Goal: Task Accomplishment & Management: Manage account settings

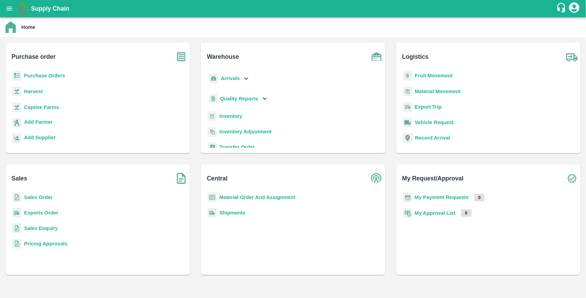
click at [46, 77] on b "Purchase Orders" at bounding box center [44, 75] width 41 height 5
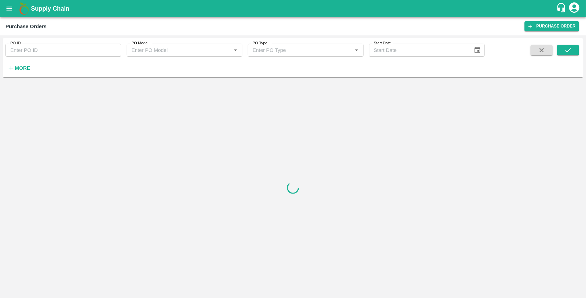
click at [28, 69] on strong "More" at bounding box center [22, 67] width 15 height 5
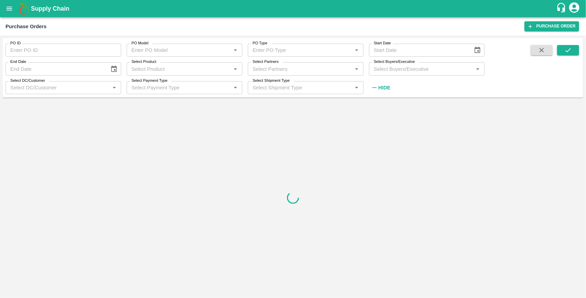
click at [409, 68] on input "Select Buyers/Executive" at bounding box center [421, 68] width 100 height 9
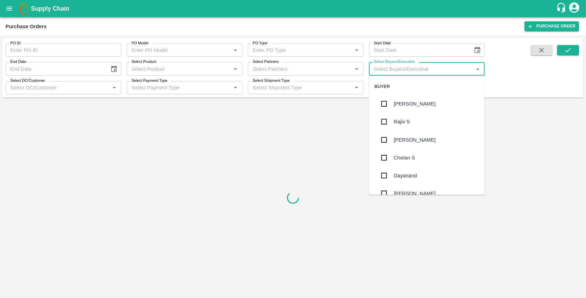
type input "J"
type input "UJJ"
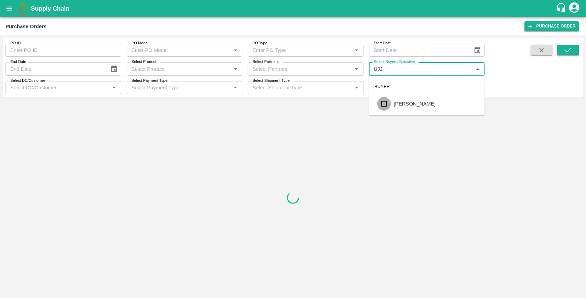
click at [386, 103] on input "checkbox" at bounding box center [384, 104] width 14 height 14
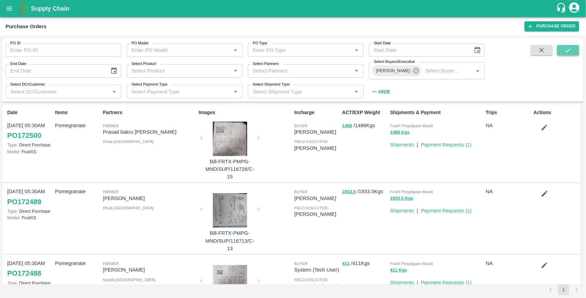
click at [572, 49] on icon "submit" at bounding box center [569, 50] width 8 height 8
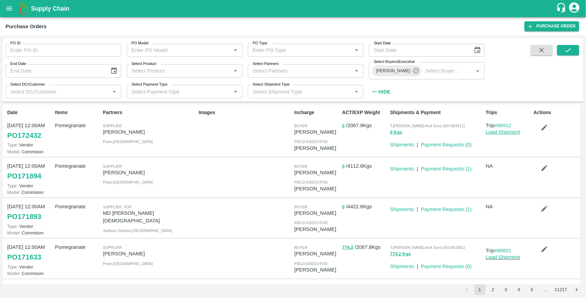
click at [510, 132] on link "Load Shipment" at bounding box center [503, 131] width 34 height 5
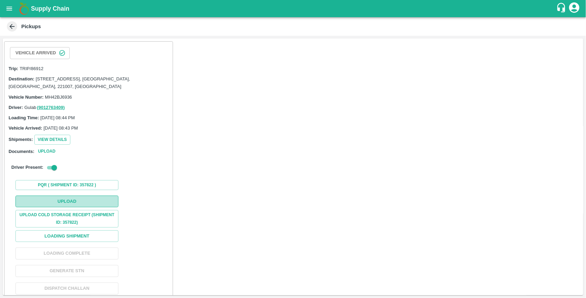
click at [87, 200] on button "Upload" at bounding box center [66, 201] width 103 height 12
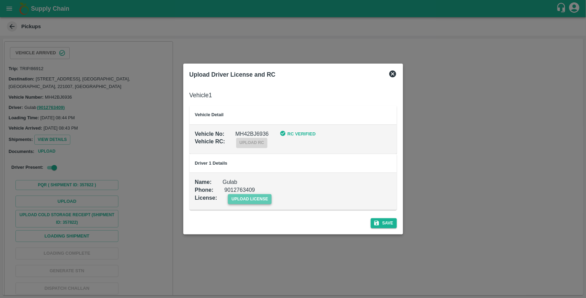
click at [249, 200] on span "upload license" at bounding box center [250, 199] width 44 height 10
click at [0, 0] on input "upload license" at bounding box center [0, 0] width 0 height 0
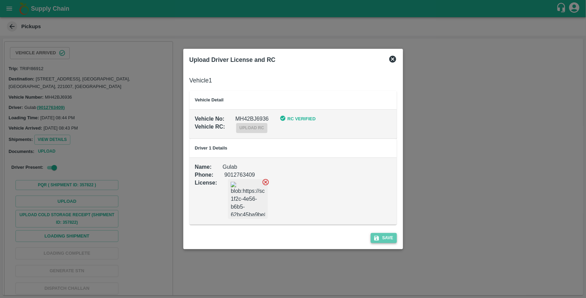
click at [385, 235] on button "Save" at bounding box center [384, 238] width 26 height 10
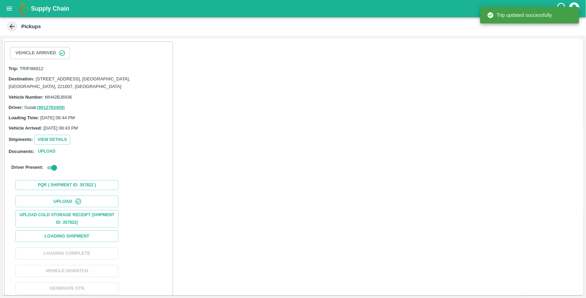
scroll to position [26, 0]
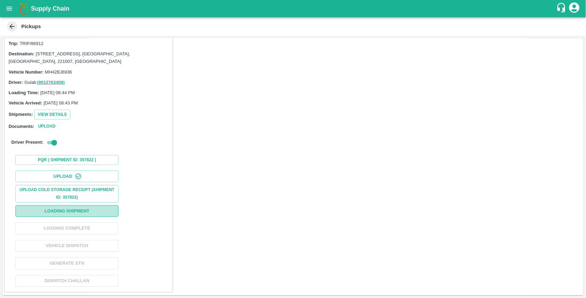
click at [95, 206] on button "Loading Shipment" at bounding box center [66, 211] width 103 height 12
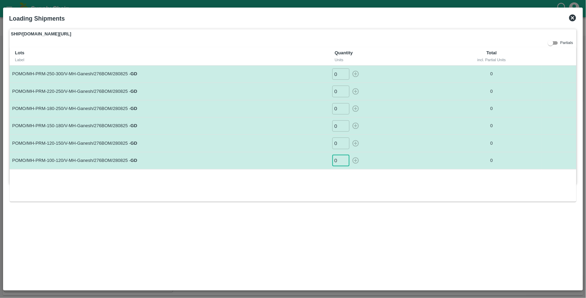
click at [341, 158] on input "0" at bounding box center [340, 160] width 17 height 11
type input "19"
click at [350, 155] on button "button" at bounding box center [355, 160] width 11 height 11
type input "0"
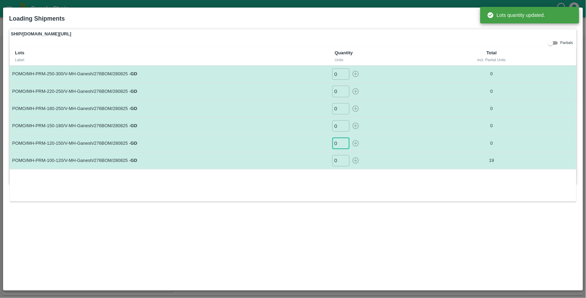
click at [340, 147] on input "0" at bounding box center [340, 142] width 17 height 11
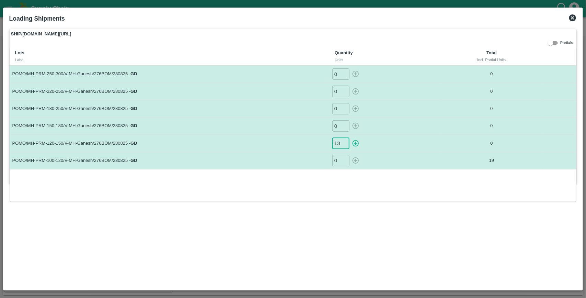
type input "13"
click at [350, 137] on button "button" at bounding box center [355, 142] width 11 height 11
type input "0"
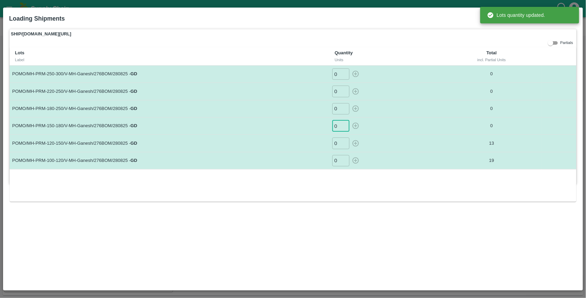
click at [338, 127] on input "0" at bounding box center [340, 125] width 17 height 11
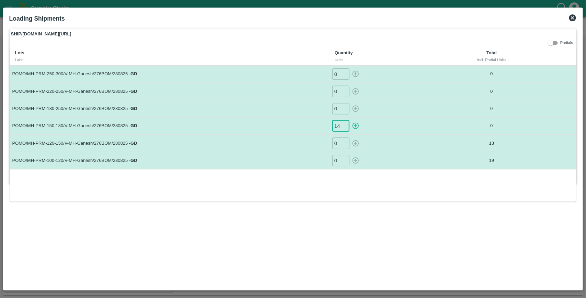
type input "14"
click at [350, 120] on button "button" at bounding box center [355, 125] width 11 height 11
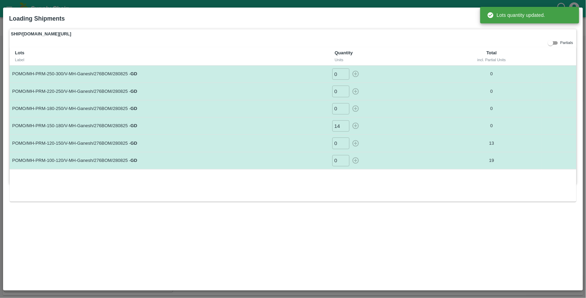
type input "0"
click at [337, 106] on input "0" at bounding box center [340, 108] width 17 height 11
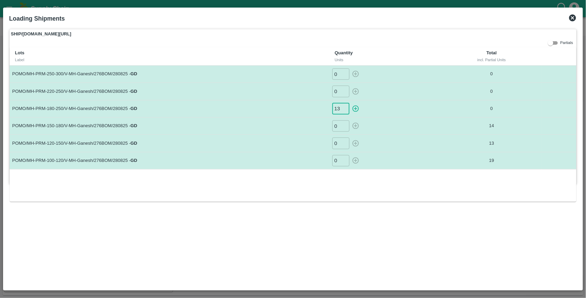
type input "13"
click at [350, 103] on button "button" at bounding box center [355, 108] width 11 height 11
type input "0"
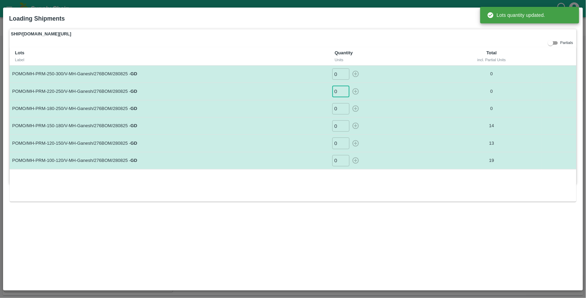
click at [340, 93] on input "0" at bounding box center [340, 91] width 17 height 11
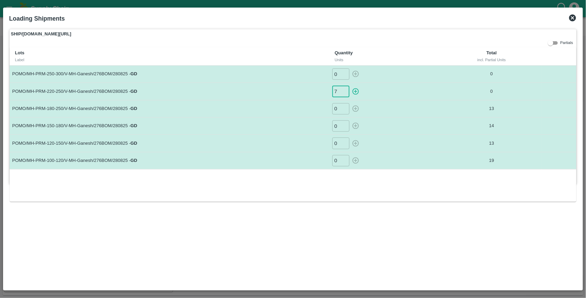
type input "7"
click at [350, 86] on button "button" at bounding box center [355, 91] width 11 height 11
type input "0"
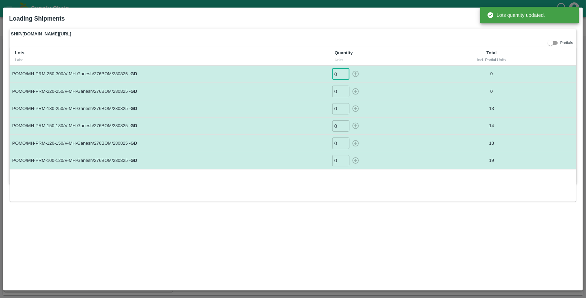
click at [337, 70] on input "0" at bounding box center [340, 73] width 17 height 11
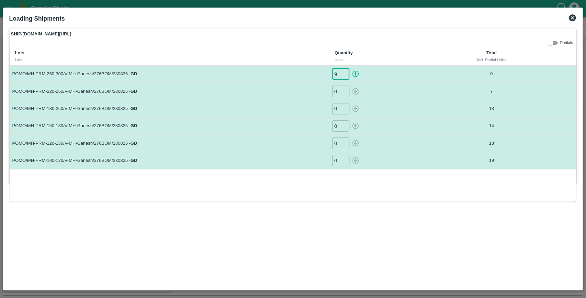
type input "9"
click at [350, 68] on button "button" at bounding box center [355, 73] width 11 height 11
type input "0"
click at [573, 14] on icon at bounding box center [573, 18] width 8 height 8
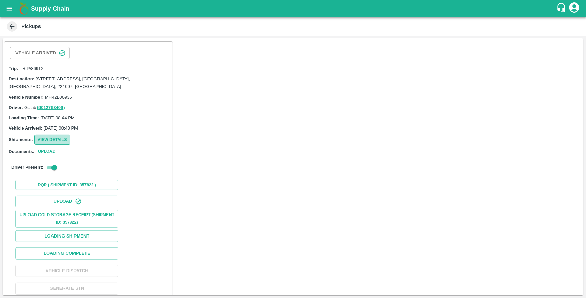
click at [59, 140] on button "View Details" at bounding box center [52, 140] width 36 height 10
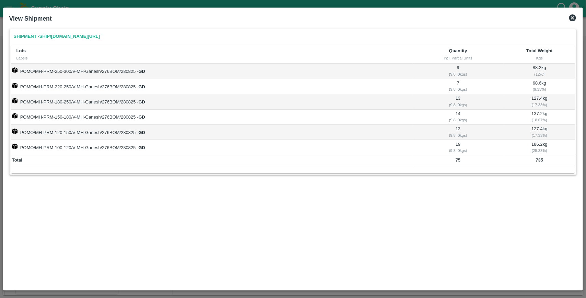
click at [576, 16] on icon at bounding box center [572, 17] width 7 height 7
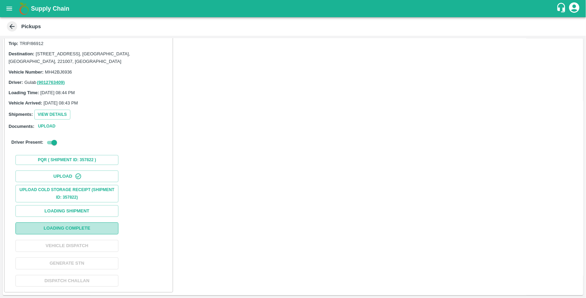
click at [79, 229] on button "Loading Complete" at bounding box center [66, 228] width 103 height 12
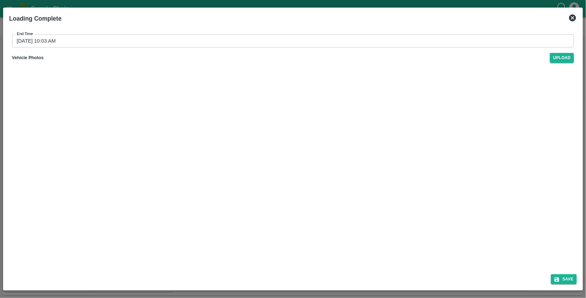
click at [83, 37] on input "[DATE] 10:03 AM" at bounding box center [291, 40] width 558 height 13
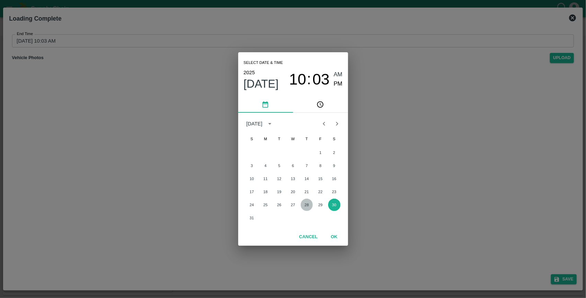
click at [308, 205] on button "28" at bounding box center [307, 204] width 12 height 12
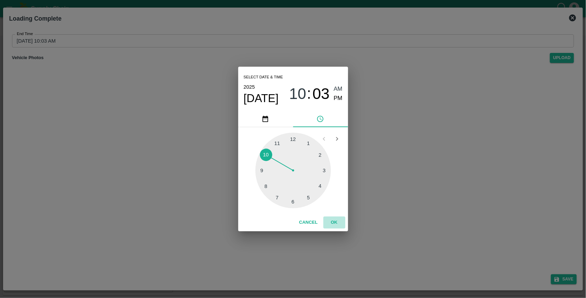
click at [338, 223] on button "OK" at bounding box center [335, 222] width 22 height 12
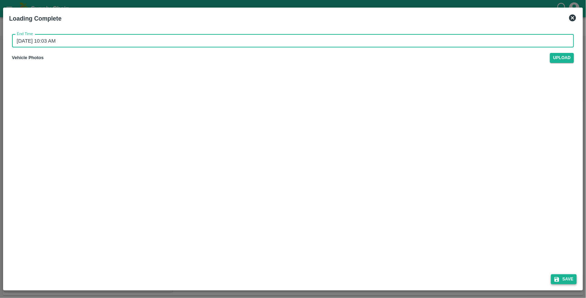
click at [566, 278] on button "Save" at bounding box center [564, 279] width 26 height 10
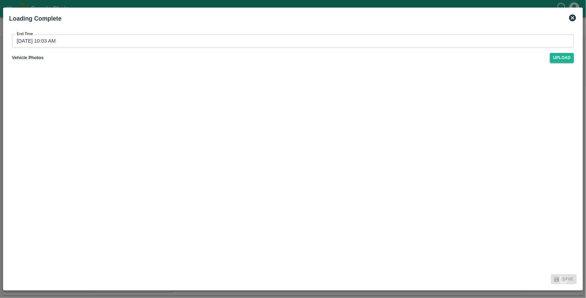
type input "[DATE] 10:03 AM"
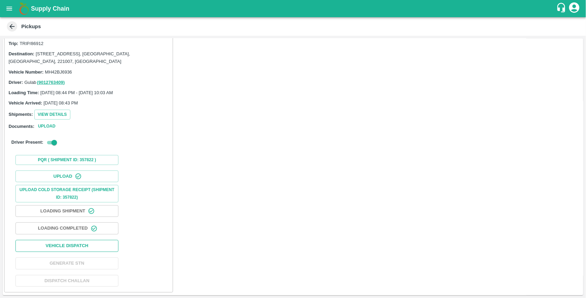
drag, startPoint x: 74, startPoint y: 246, endPoint x: 64, endPoint y: 248, distance: 10.3
click at [64, 248] on button "Vehicle Dispatch" at bounding box center [66, 246] width 103 height 12
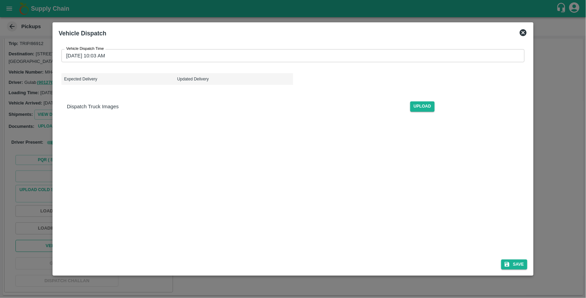
click at [64, 248] on div "Vehicle Dispatch Time [DATE] 10:03 AM Vehicle Dispatch Time Expected Delivery U…" at bounding box center [293, 163] width 469 height 238
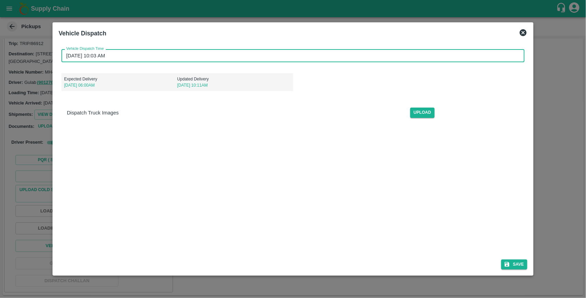
click at [131, 58] on input "[DATE] 10:03 AM" at bounding box center [290, 55] width 459 height 13
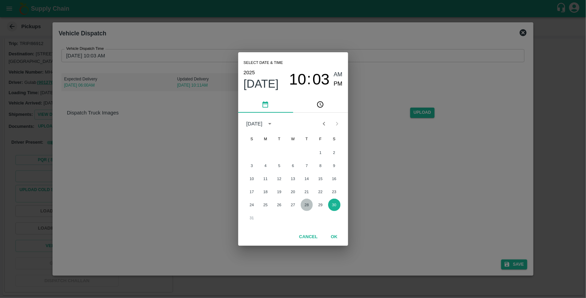
click at [307, 205] on button "28" at bounding box center [307, 204] width 12 height 12
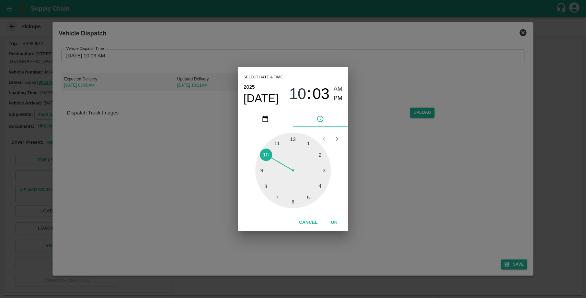
type input "[DATE] 10:03 AM"
click at [333, 222] on button "OK" at bounding box center [335, 222] width 22 height 12
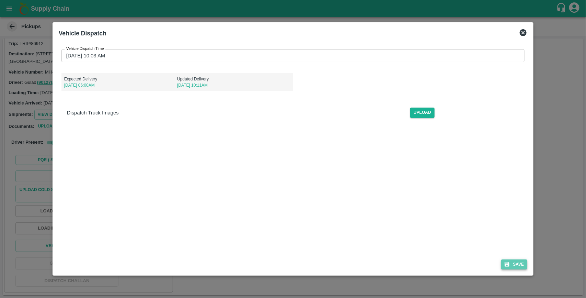
click at [519, 260] on button "Save" at bounding box center [514, 264] width 26 height 10
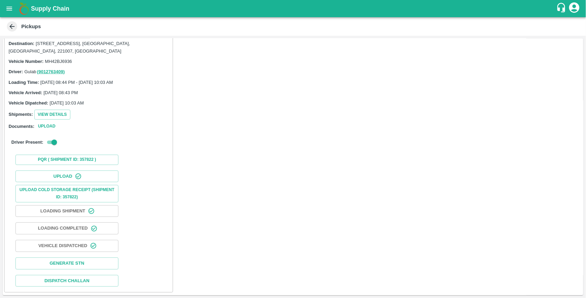
scroll to position [0, 0]
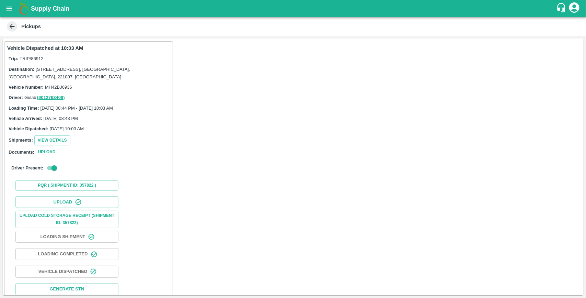
click at [6, 4] on button "open drawer" at bounding box center [9, 9] width 16 height 16
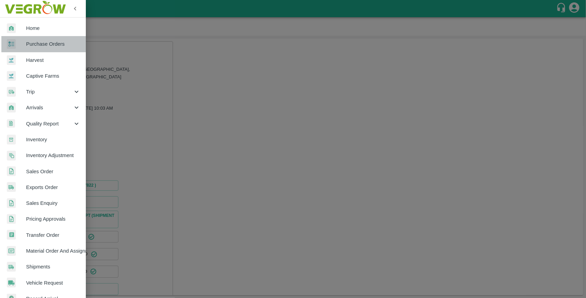
click at [45, 45] on span "Purchase Orders" at bounding box center [53, 44] width 54 height 8
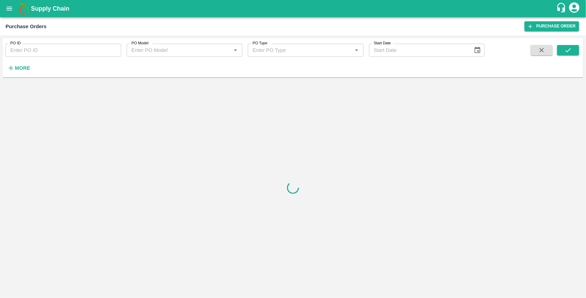
click at [20, 67] on strong "More" at bounding box center [22, 67] width 15 height 5
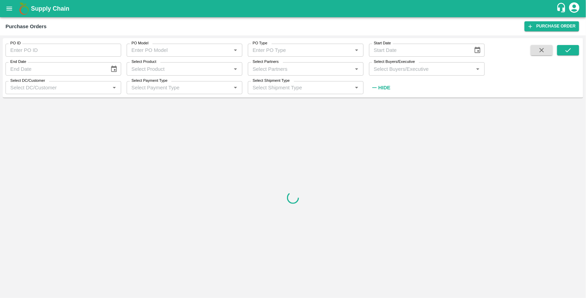
click at [417, 68] on input "Select Buyers/Executive" at bounding box center [421, 68] width 100 height 9
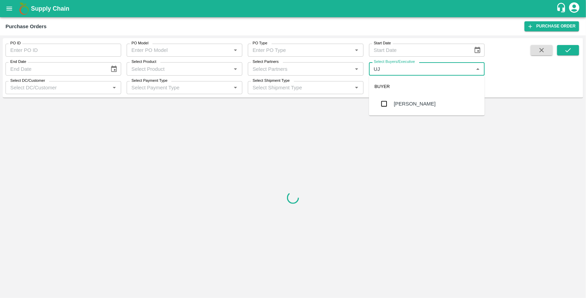
type input "UJJ"
click at [387, 104] on input "checkbox" at bounding box center [384, 104] width 14 height 14
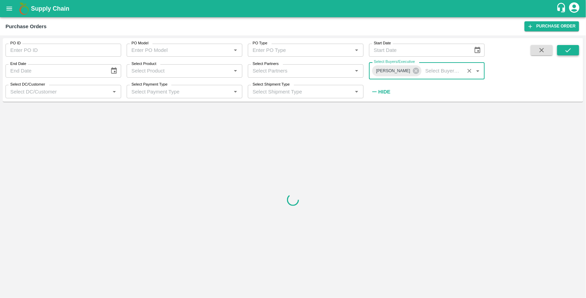
click at [565, 52] on icon "submit" at bounding box center [569, 50] width 8 height 8
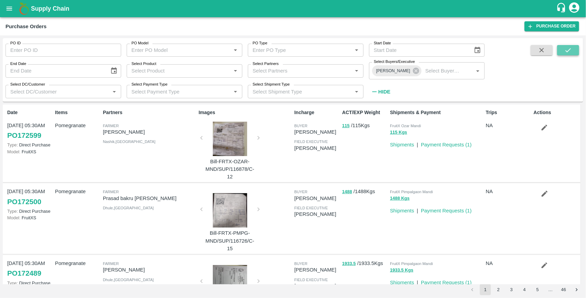
click at [567, 47] on icon "submit" at bounding box center [569, 50] width 8 height 8
